Goal: Task Accomplishment & Management: Use online tool/utility

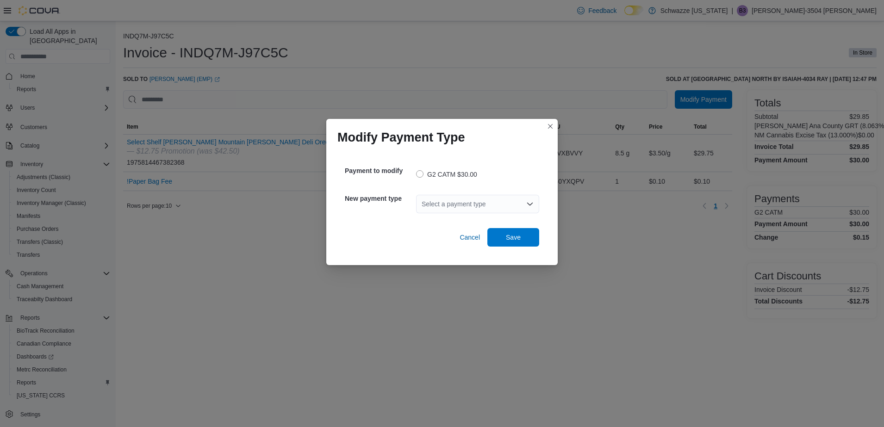
click at [461, 201] on div "Select a payment type" at bounding box center [477, 204] width 123 height 19
click at [457, 219] on span "Cash" at bounding box center [483, 219] width 101 height 9
click at [516, 236] on span "Save" at bounding box center [513, 236] width 15 height 9
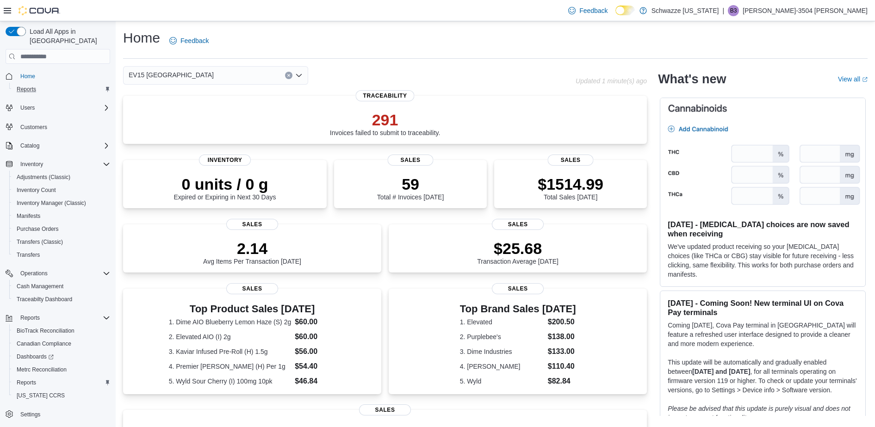
click at [28, 87] on button "Reports" at bounding box center [61, 89] width 105 height 13
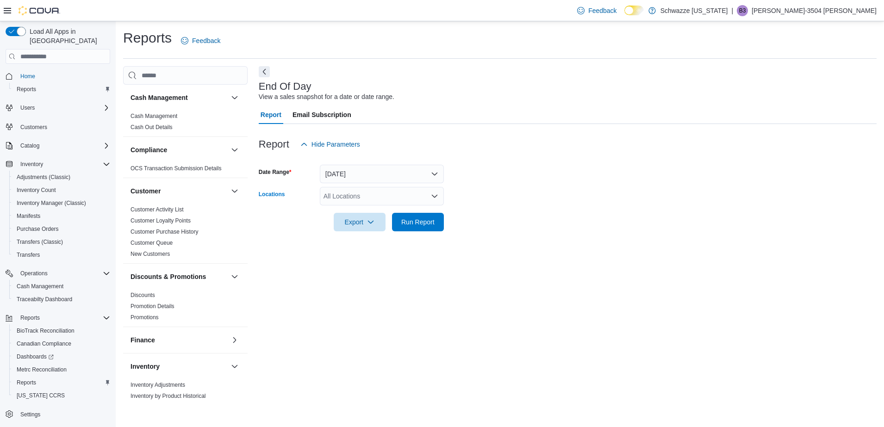
click at [377, 197] on div "All Locations" at bounding box center [382, 196] width 124 height 19
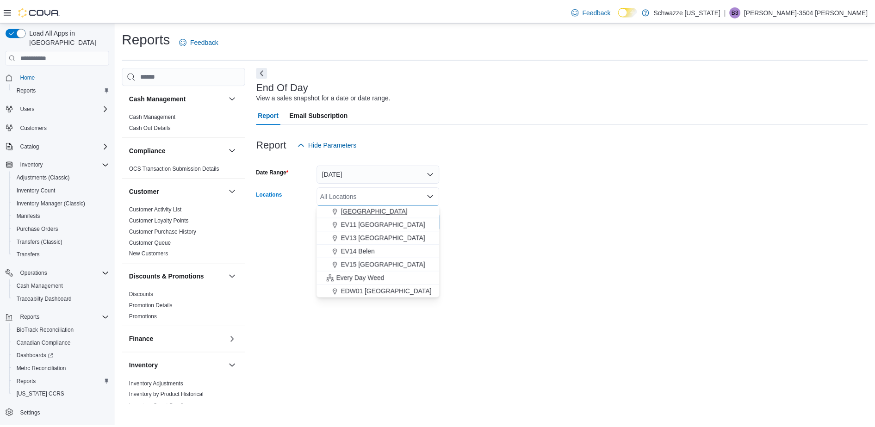
scroll to position [148, 0]
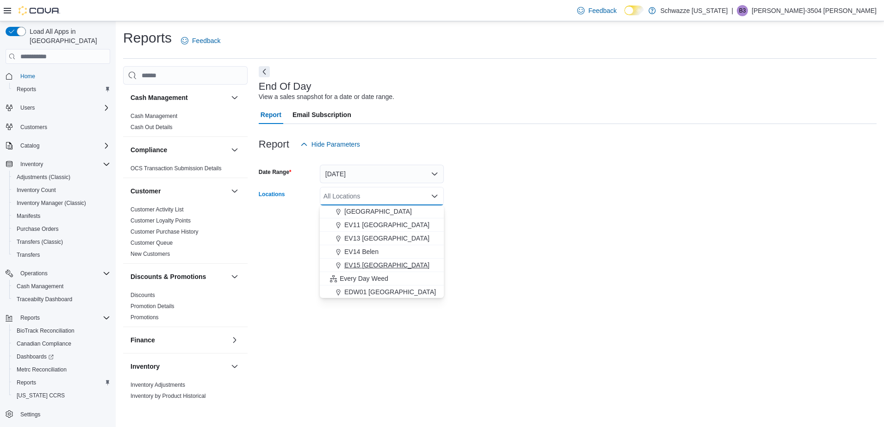
click at [385, 267] on span "EV15 Las Cruces North" at bounding box center [386, 264] width 85 height 9
click at [498, 234] on div at bounding box center [568, 236] width 618 height 11
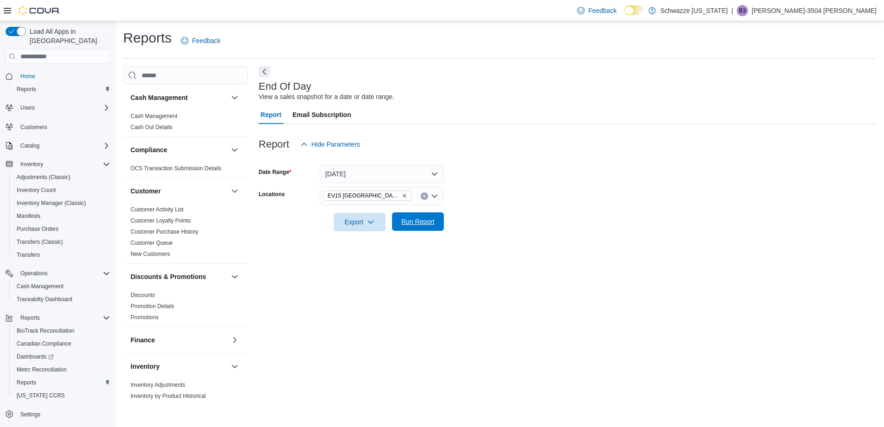
click at [420, 215] on span "Run Report" at bounding box center [417, 221] width 41 height 19
